Goal: Information Seeking & Learning: Learn about a topic

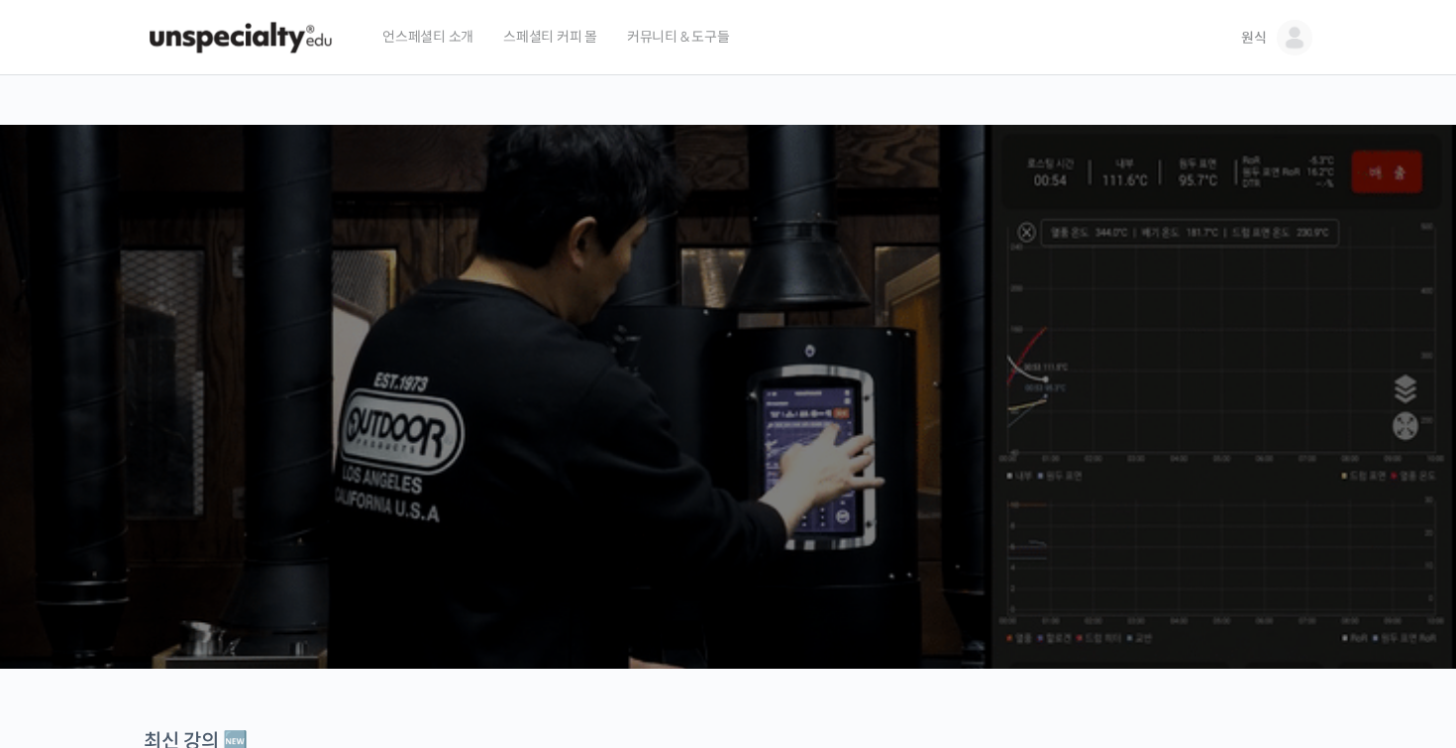
click at [1272, 47] on link "원식" at bounding box center [1276, 37] width 71 height 75
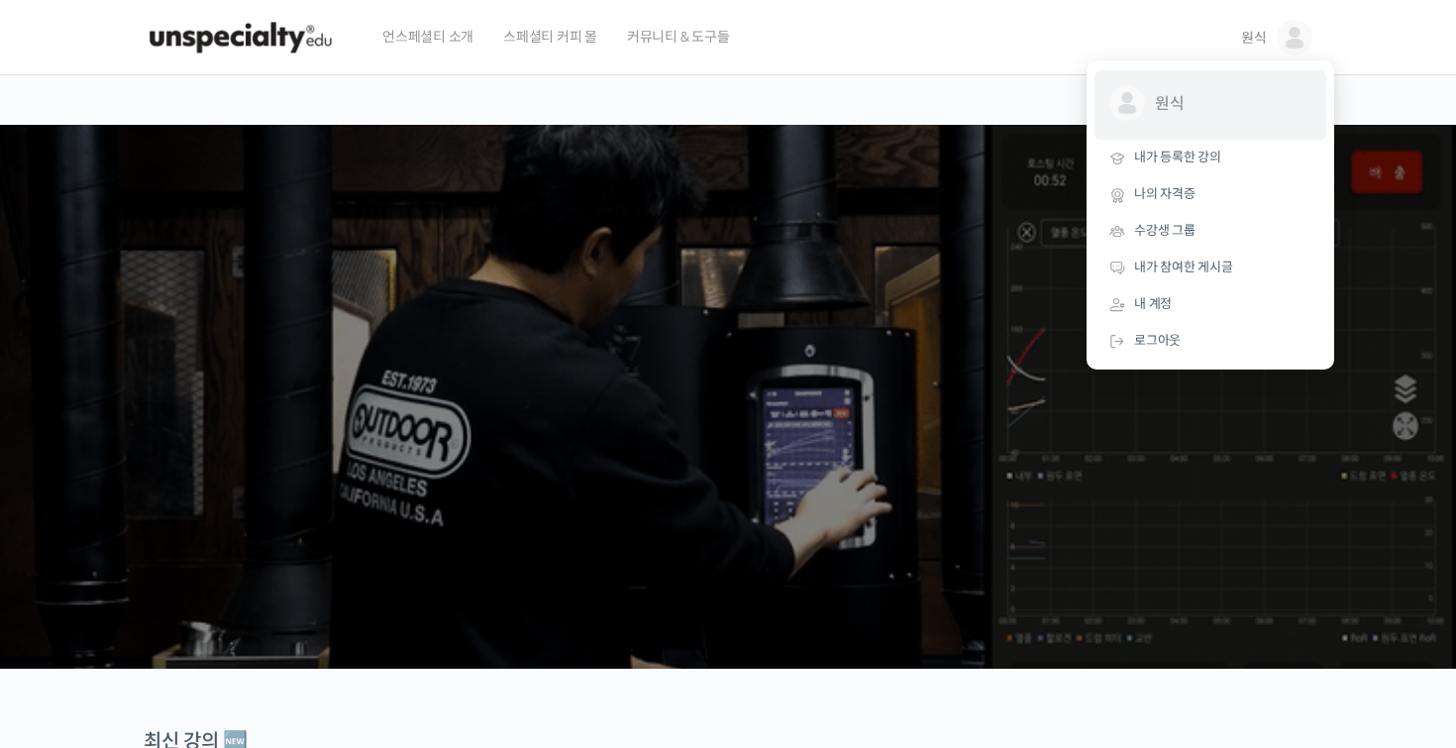
click at [1147, 93] on span "원식 @wsyun0071724863735" at bounding box center [1210, 104] width 202 height 38
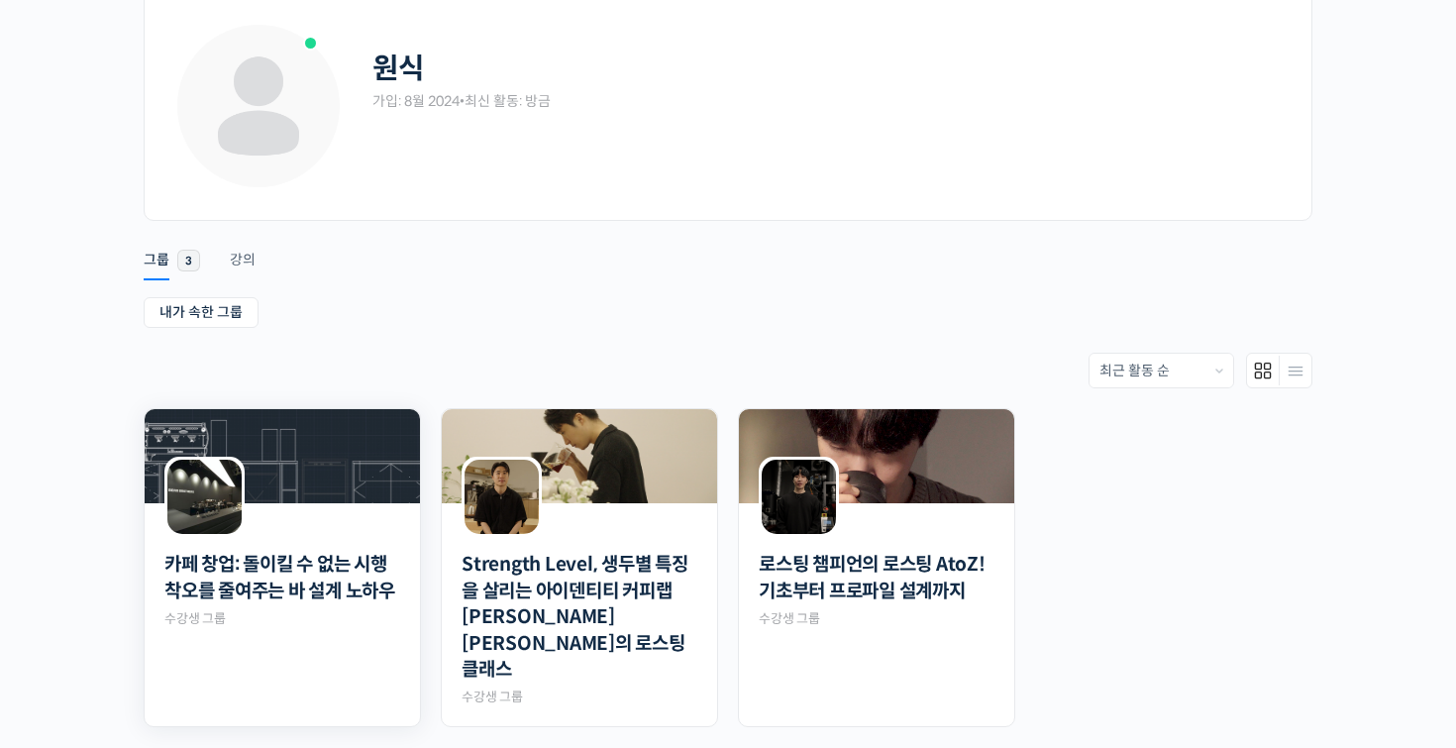
scroll to position [212, 0]
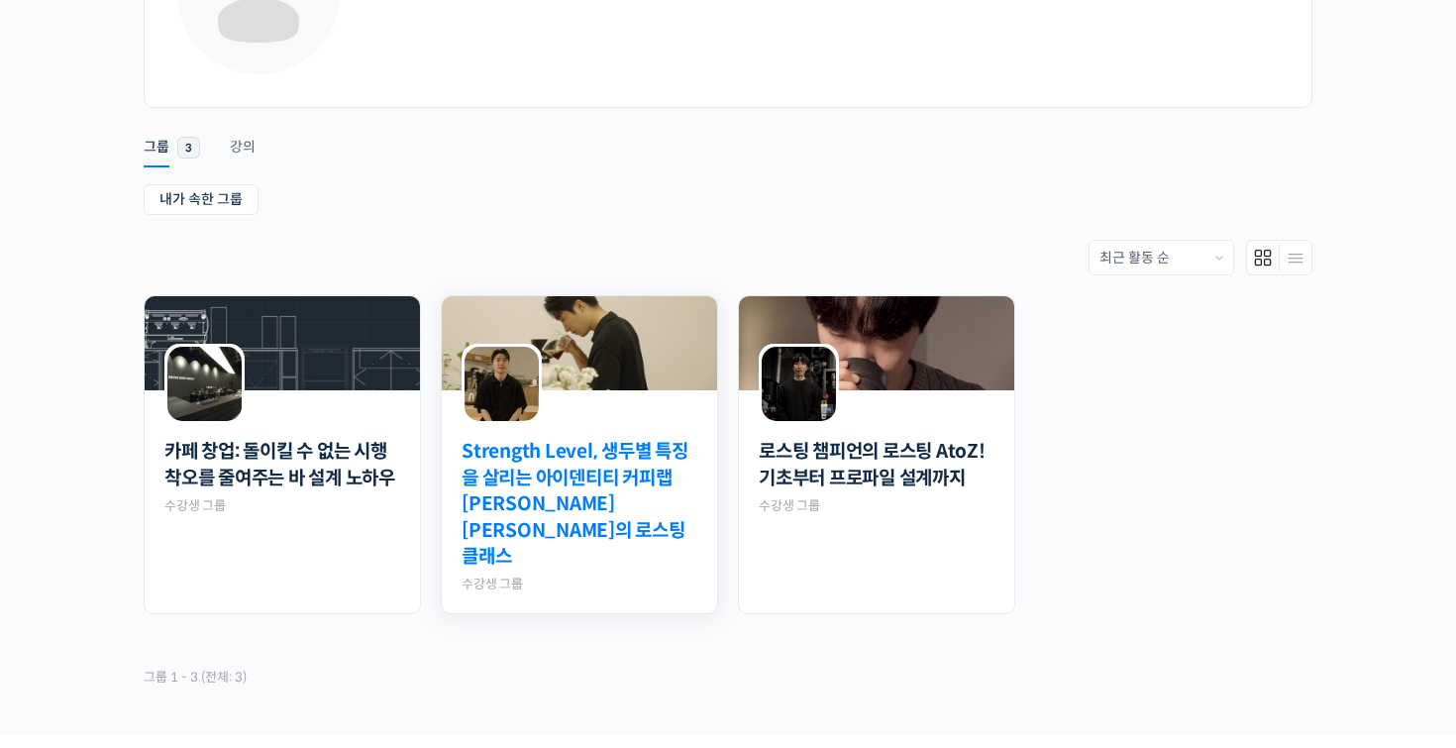
click at [580, 488] on link "Strength Level, 생두별 특징을 살리는 아이덴티티 커피랩 [PERSON_NAME] [PERSON_NAME]의 로스팅 클래스" at bounding box center [580, 505] width 236 height 132
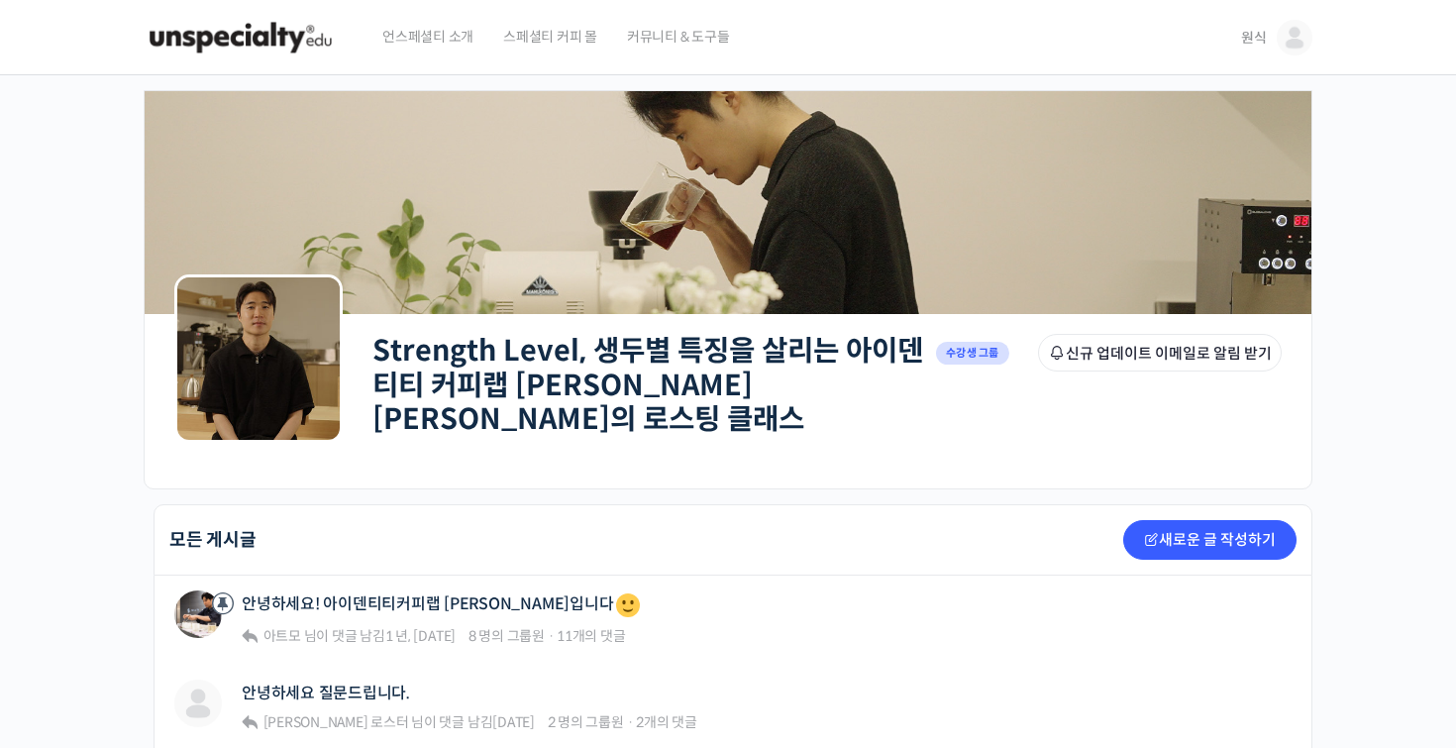
click at [430, 360] on link "Strength Level, 생두별 특징을 살리는 아이덴티티 커피랩 [PERSON_NAME] [PERSON_NAME]의 로스팅 클래스" at bounding box center [647, 385] width 551 height 104
click at [250, 71] on div at bounding box center [256, 37] width 224 height 75
click at [264, 49] on img at bounding box center [241, 37] width 194 height 59
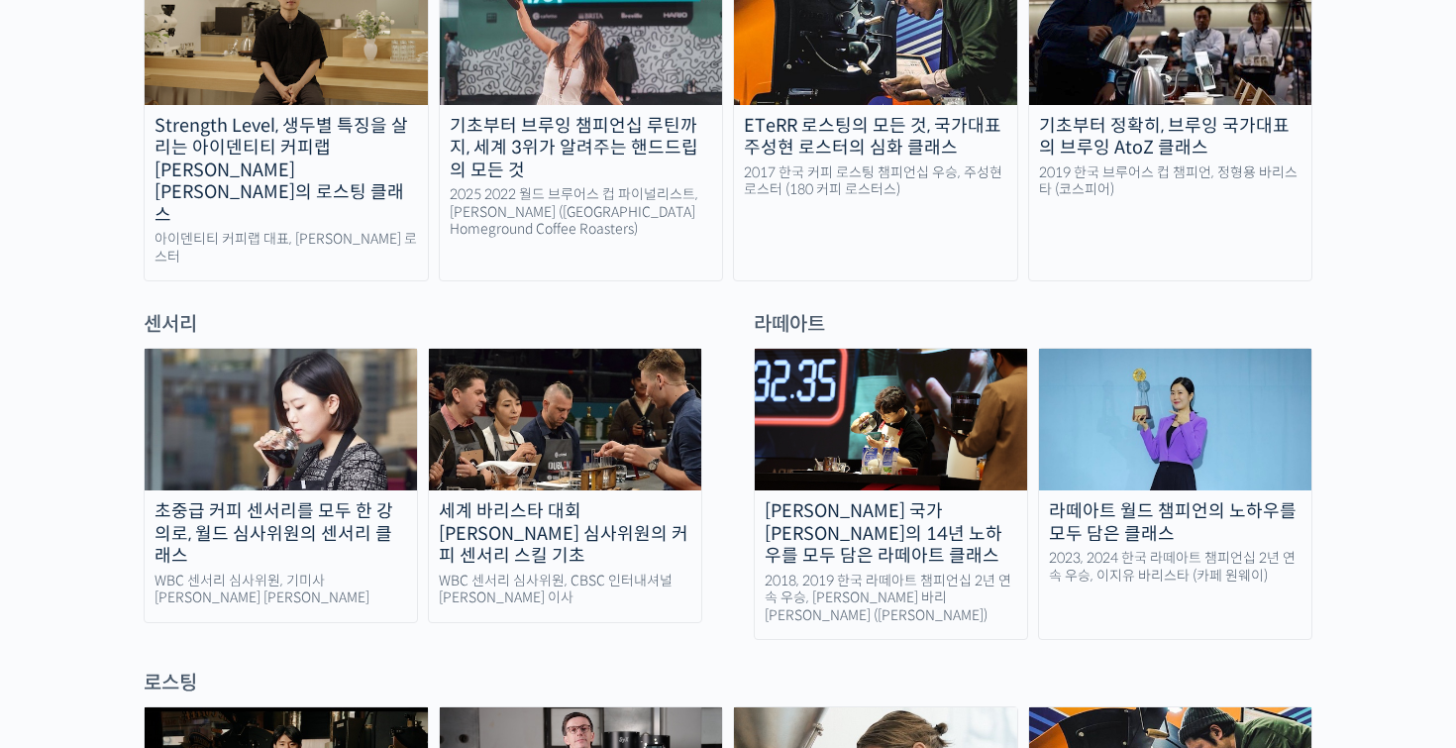
scroll to position [993, 0]
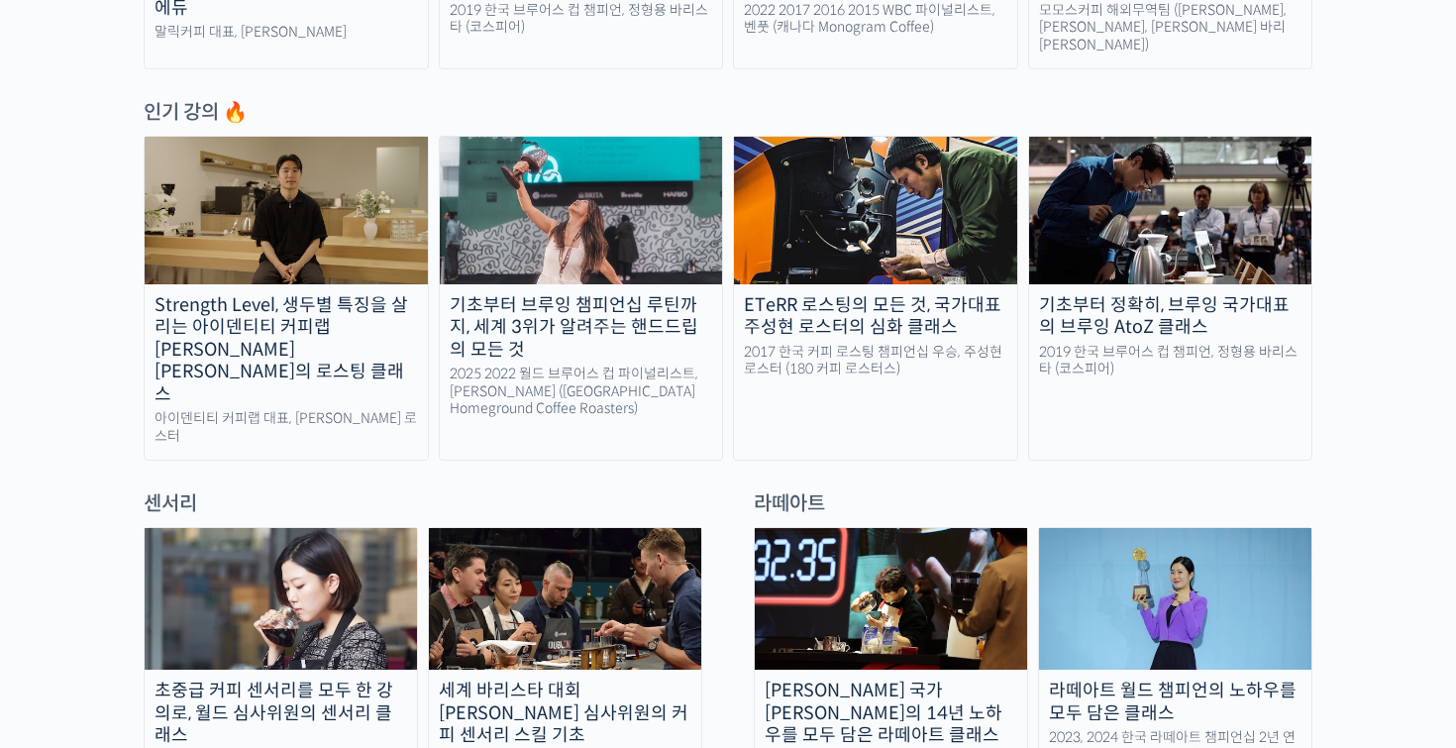
click at [365, 294] on div "Strength Level, 생두별 특징을 살리는 아이덴티티 커피랩 [PERSON_NAME] [PERSON_NAME]의 로스팅 클래스" at bounding box center [286, 350] width 283 height 112
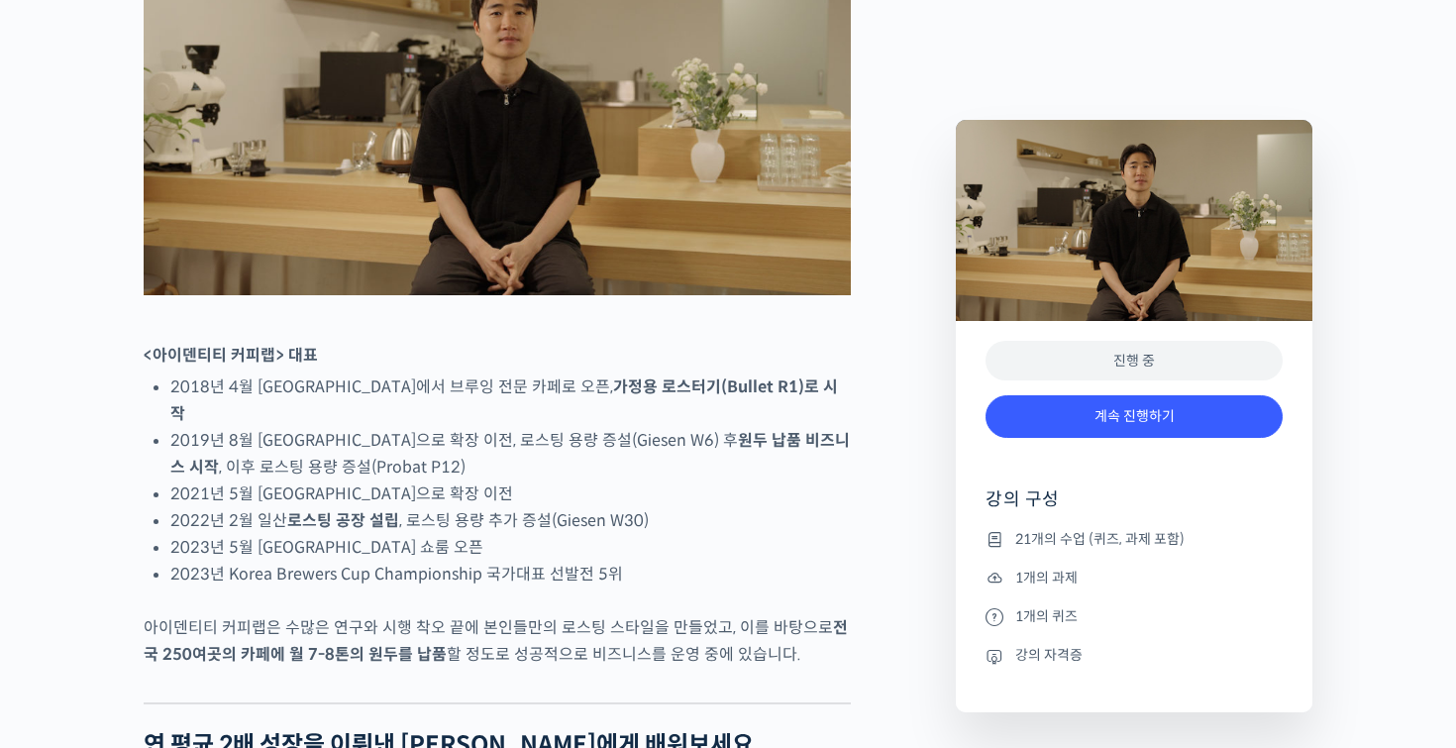
scroll to position [1032, 0]
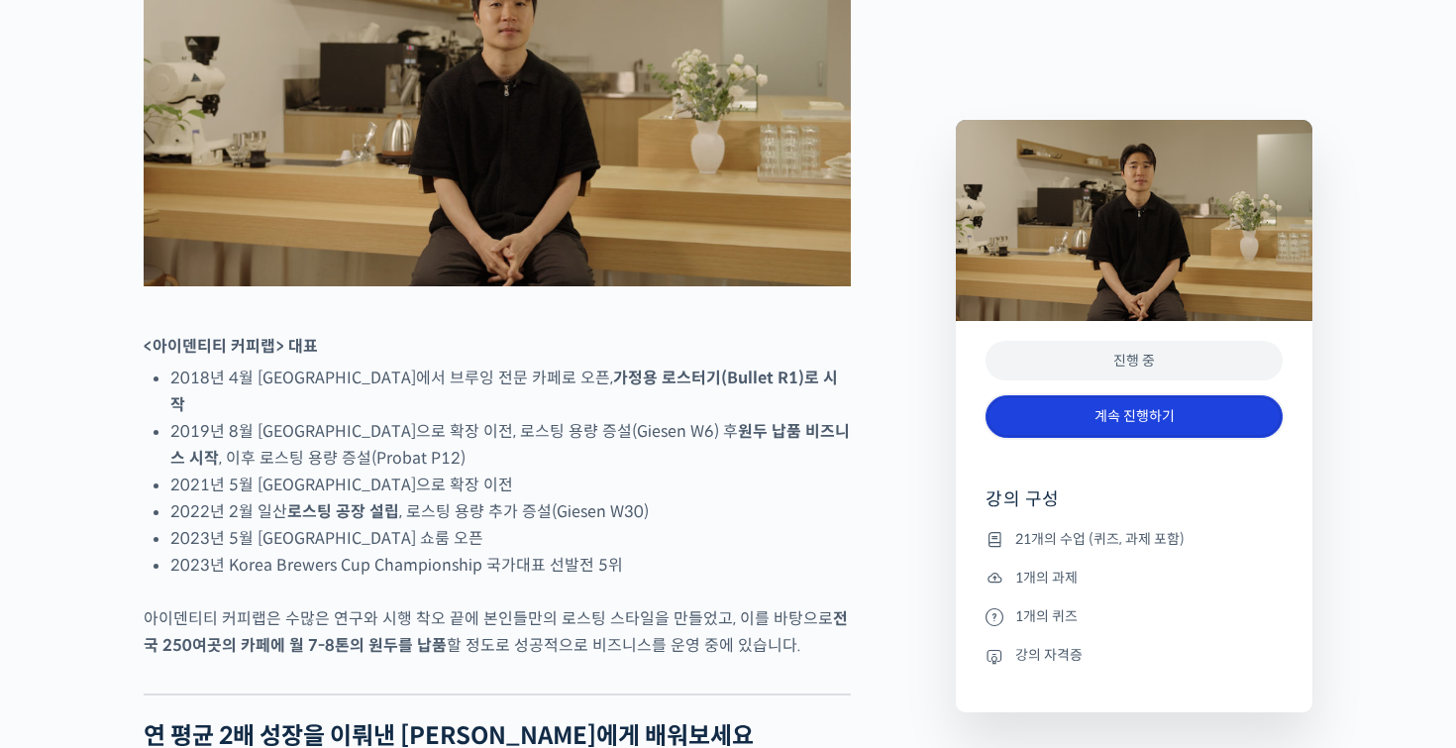
click at [1146, 427] on link "계속 진행하기" at bounding box center [1134, 416] width 297 height 43
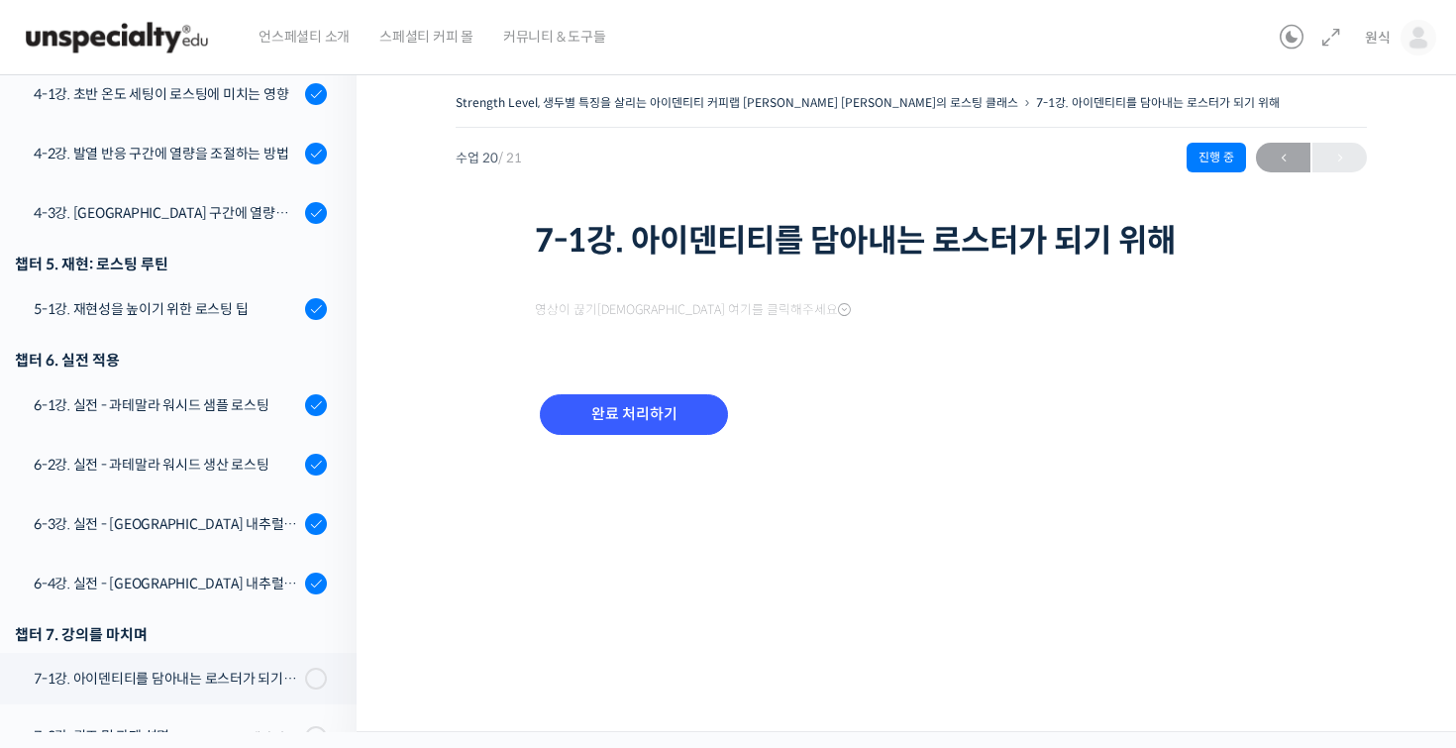
scroll to position [1136, 0]
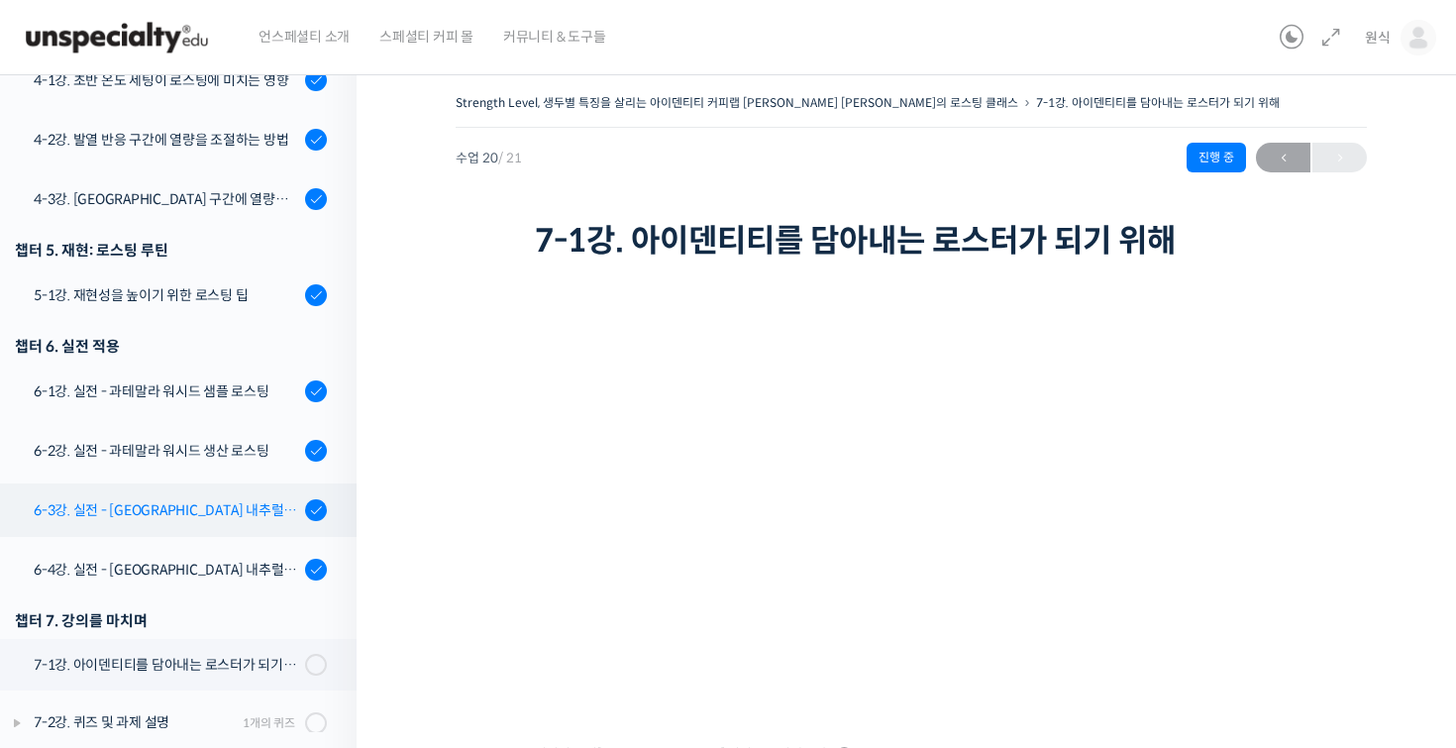
click at [251, 499] on div "6-3강. 실전 - [GEOGRAPHIC_DATA] 내추럴 샘플 로스팅" at bounding box center [166, 510] width 265 height 22
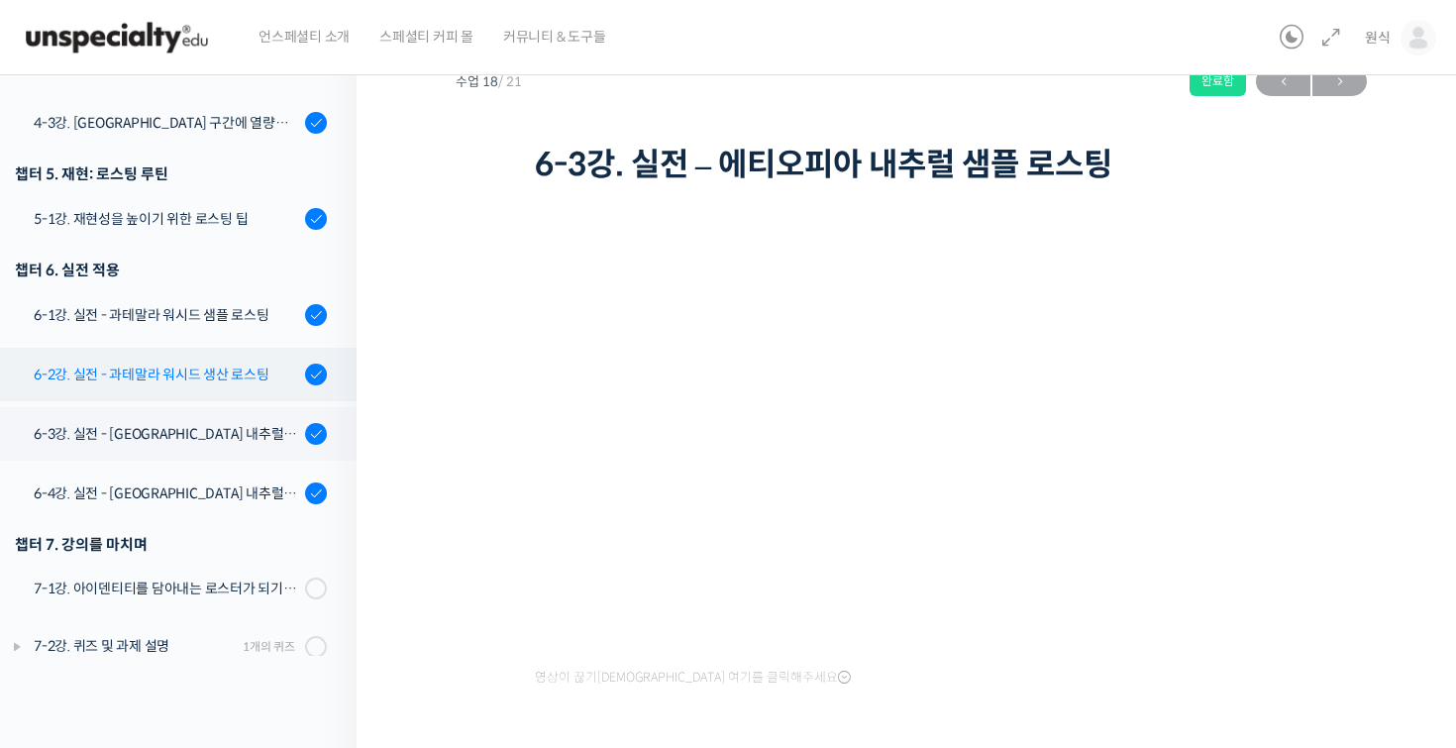
scroll to position [75, 0]
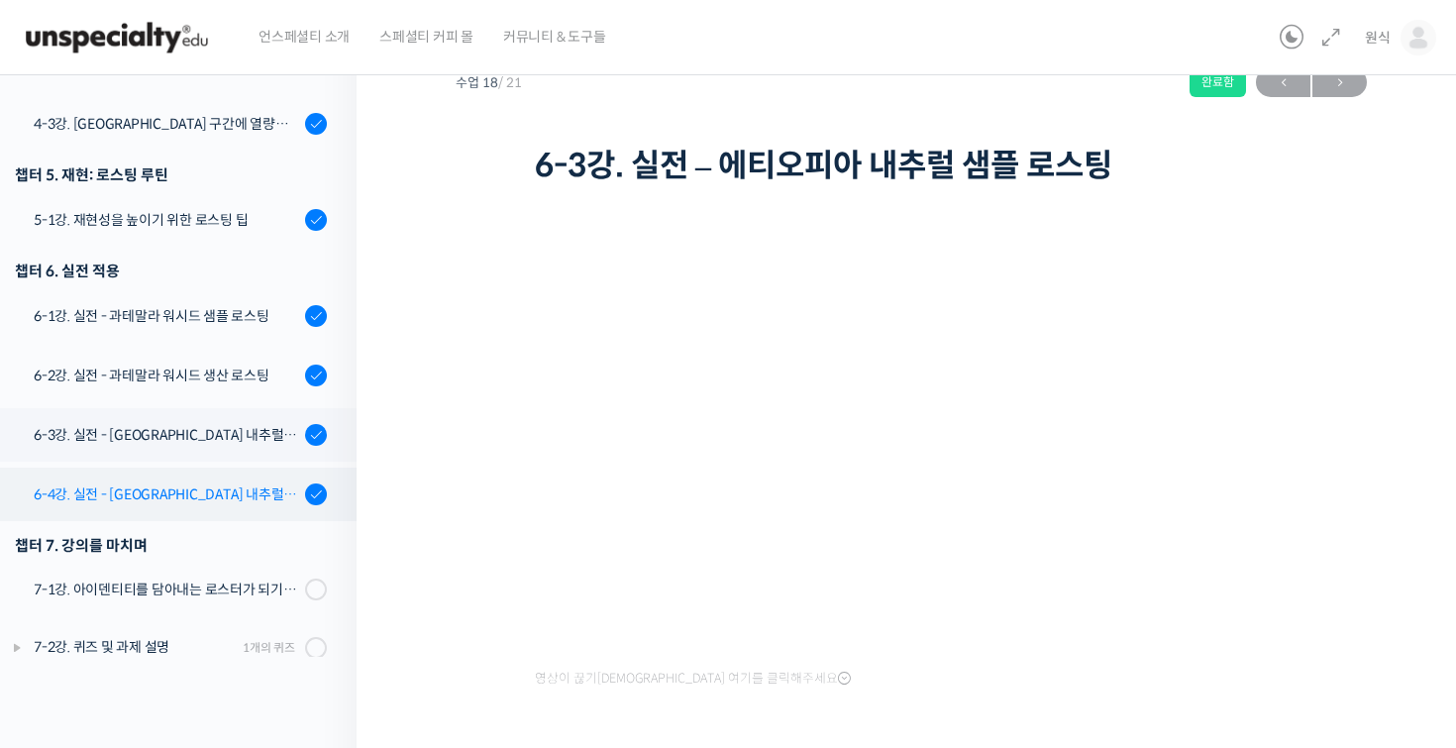
click at [253, 483] on div "6-4강. 실전 - [GEOGRAPHIC_DATA] 내추럴 생산 로스팅" at bounding box center [166, 494] width 265 height 22
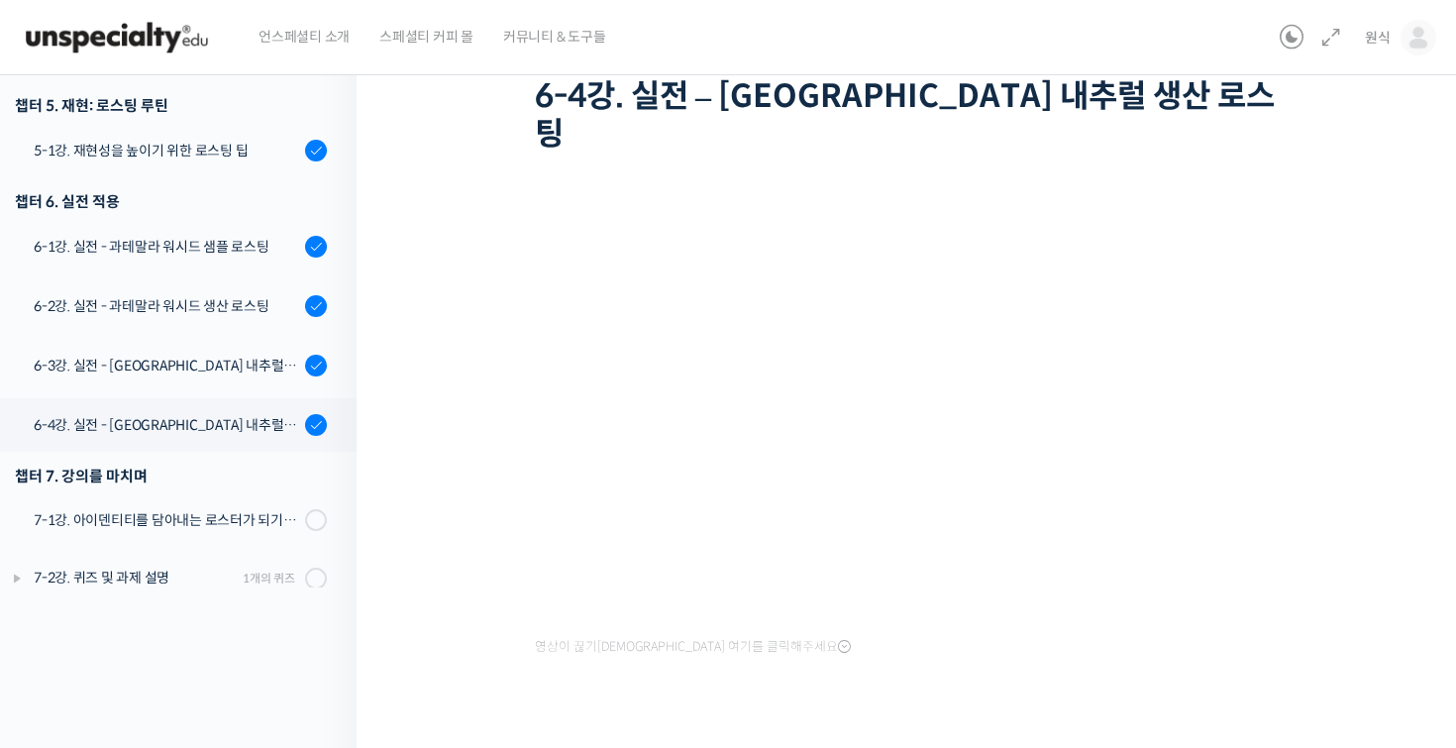
scroll to position [973, 0]
